Goal: Find contact information: Find contact information

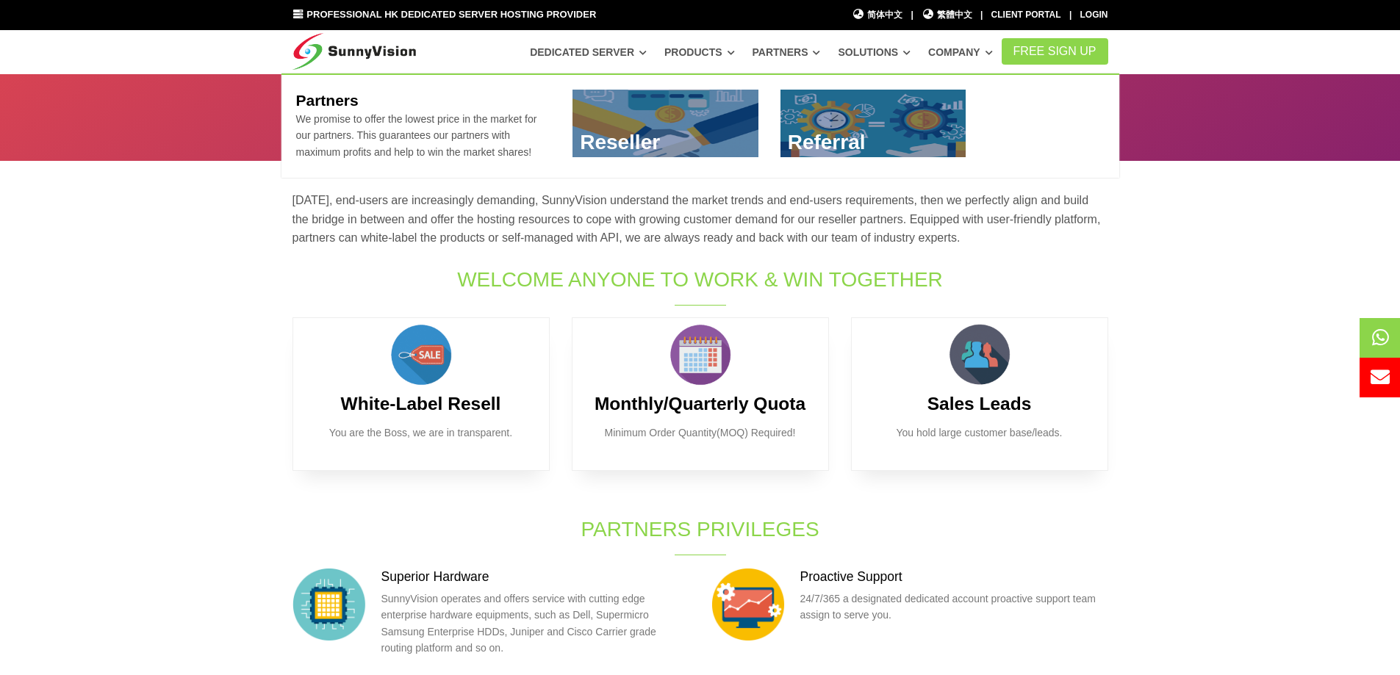
click at [735, 136] on link at bounding box center [665, 124] width 186 height 68
click at [677, 119] on link at bounding box center [665, 124] width 186 height 68
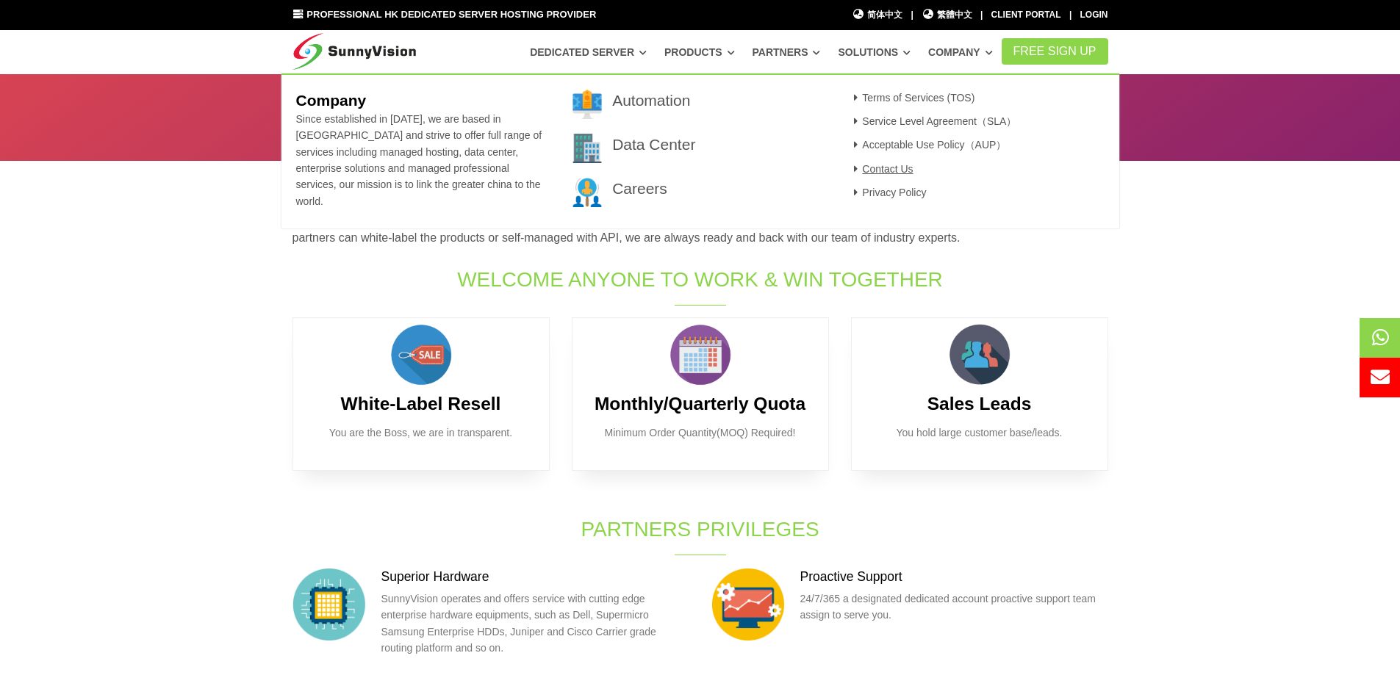
click at [885, 171] on link "Contact Us" at bounding box center [881, 169] width 64 height 12
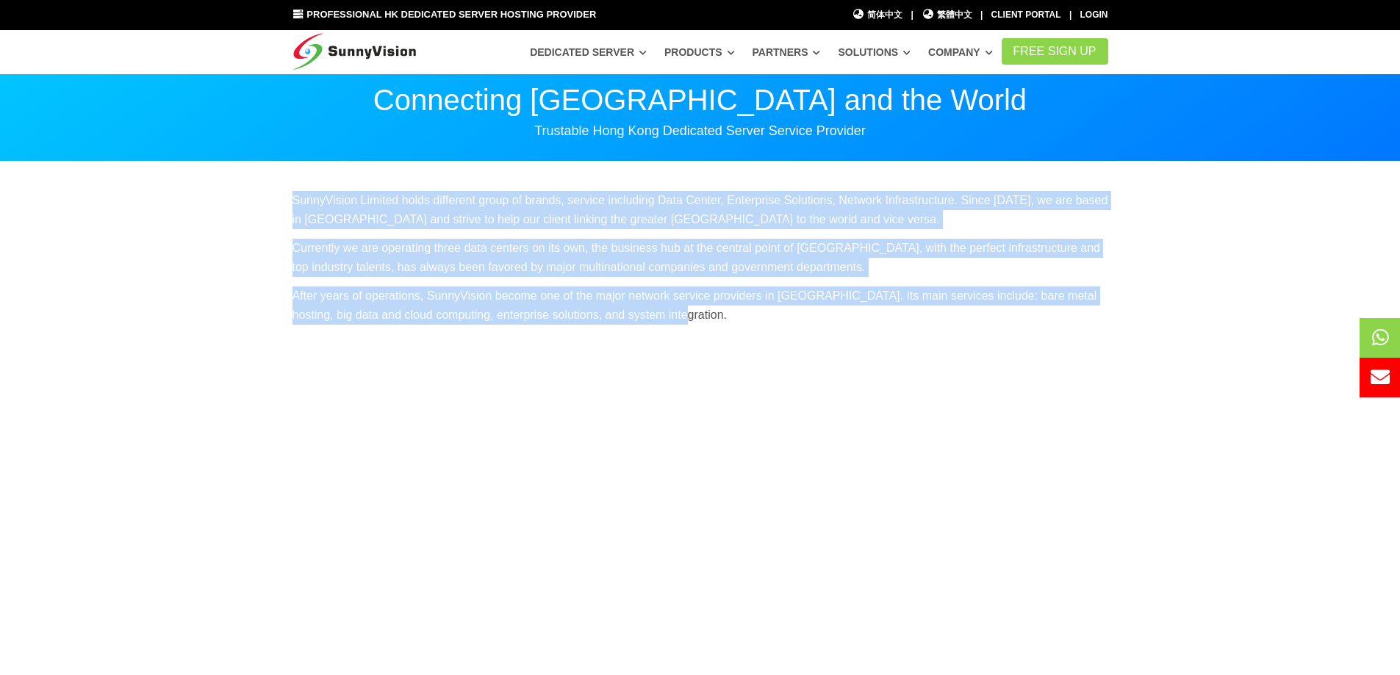
drag, startPoint x: 691, startPoint y: 317, endPoint x: 281, endPoint y: 205, distance: 424.2
click at [281, 205] on div "SunnyVision Limited holds different group of brands, service including Data Cen…" at bounding box center [700, 263] width 838 height 144
copy div "SunnyVision Limited holds different group of brands, service including Data Cen…"
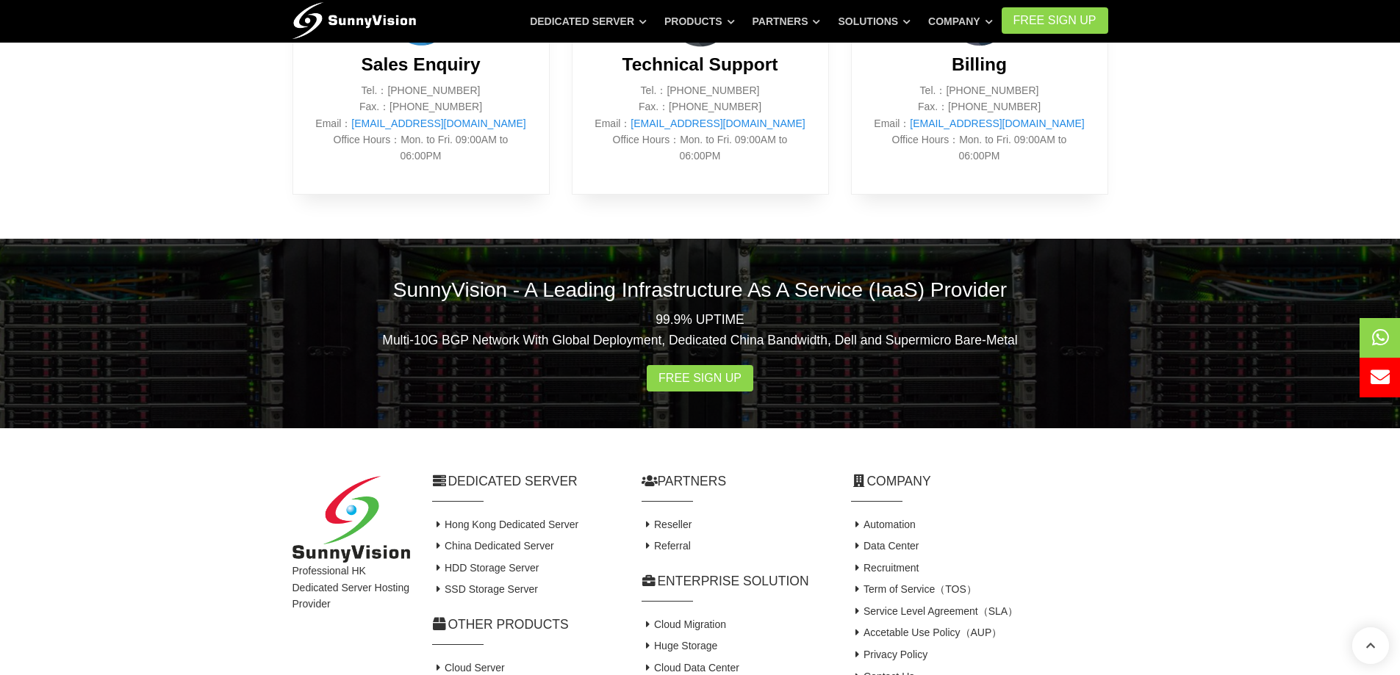
scroll to position [808, 0]
